Goal: Task Accomplishment & Management: Manage account settings

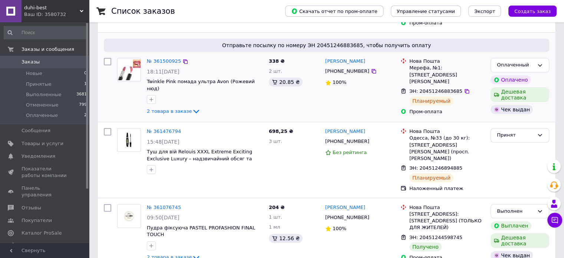
scroll to position [186, 0]
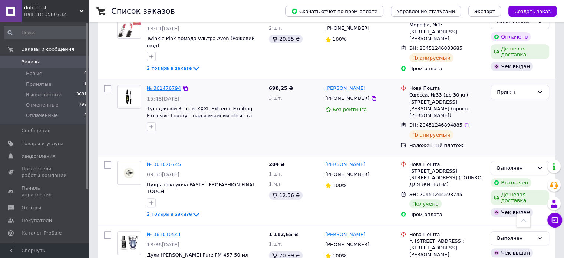
click at [157, 85] on link "№ 361476794" at bounding box center [164, 88] width 34 height 6
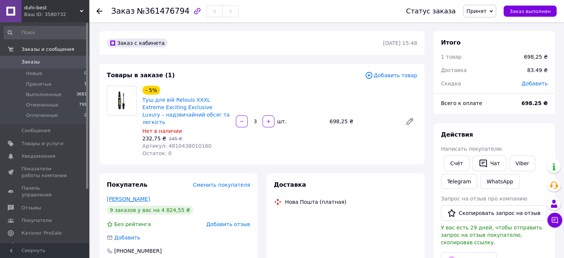
scroll to position [283, 0]
click at [123, 196] on link "[PERSON_NAME]" at bounding box center [128, 199] width 43 height 6
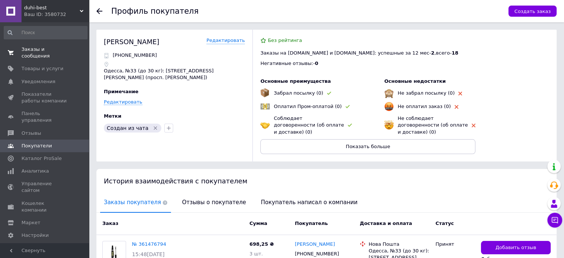
click at [56, 47] on span "Заказы и сообщения" at bounding box center [45, 52] width 47 height 13
